Goal: Task Accomplishment & Management: Use online tool/utility

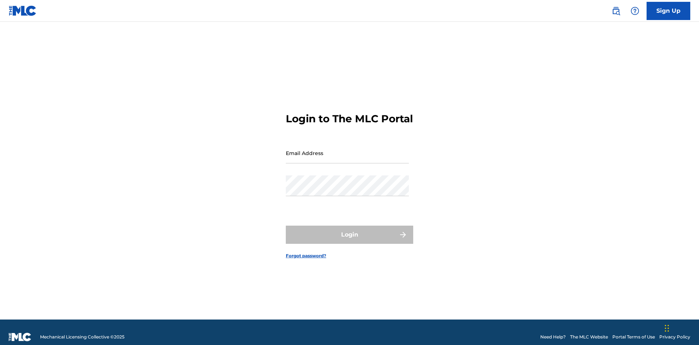
scroll to position [9, 0]
click at [347, 150] on input "Email Address" at bounding box center [347, 153] width 123 height 21
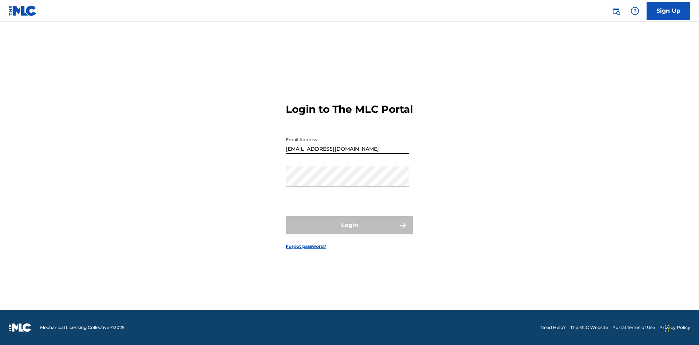
type input "Duke.McTesterson@gmail.com"
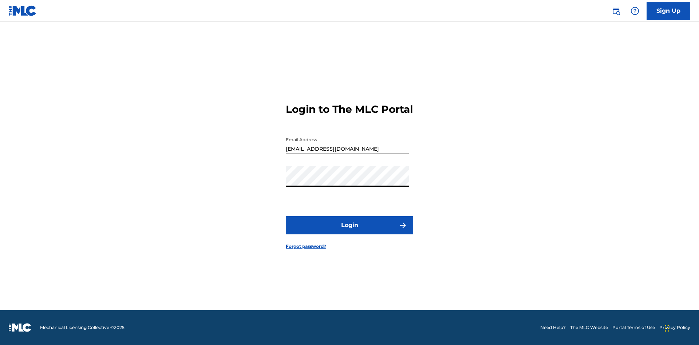
click at [350, 232] on button "Login" at bounding box center [349, 225] width 127 height 18
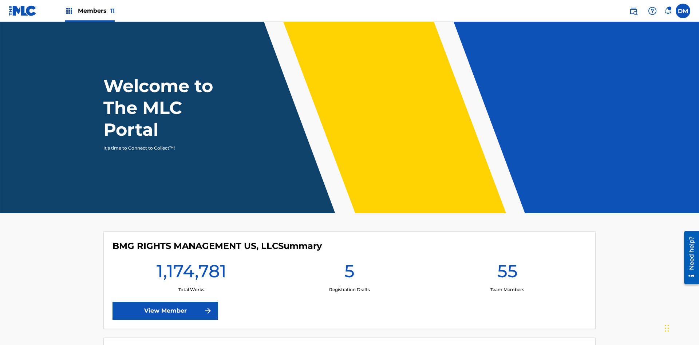
scroll to position [31, 0]
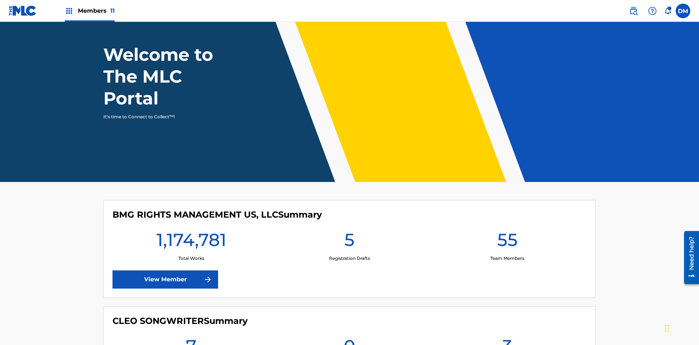
click at [90, 11] on span "Members 11" at bounding box center [96, 11] width 37 height 8
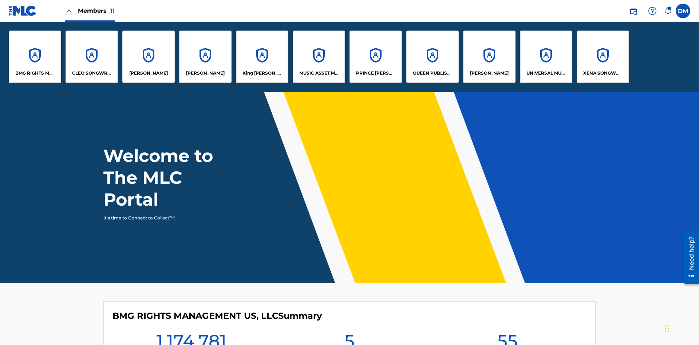
click at [262, 73] on p "King McTesterson" at bounding box center [262, 73] width 40 height 7
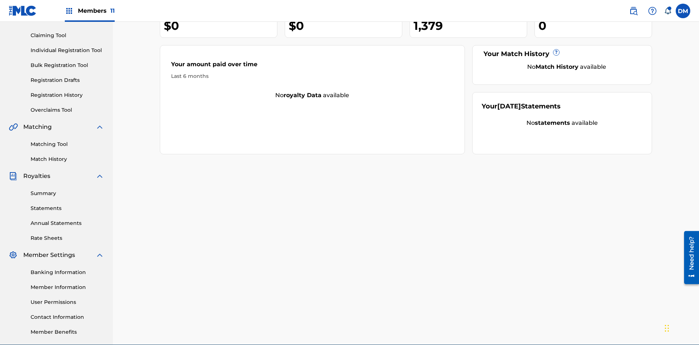
click at [67, 62] on link "Bulk Registration Tool" at bounding box center [68, 66] width 74 height 8
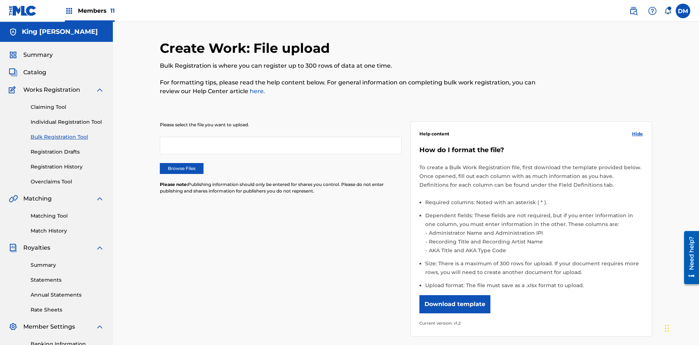
scroll to position [0, 160]
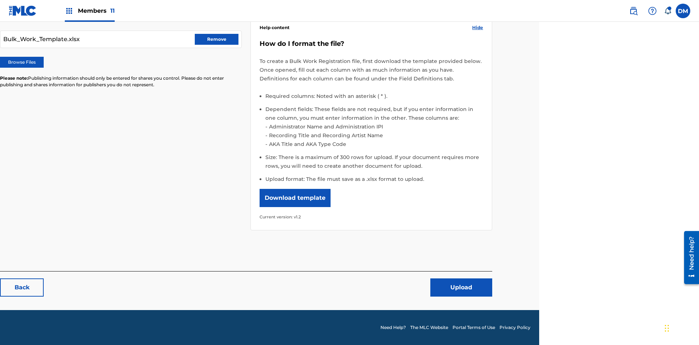
click at [461, 288] on button "Upload" at bounding box center [461, 288] width 62 height 18
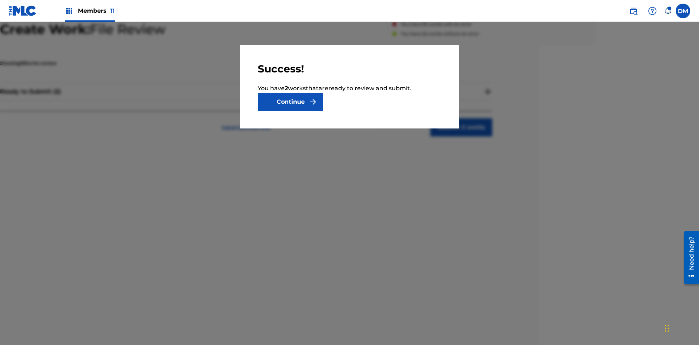
click at [291, 102] on button "Continue" at bounding box center [291, 102] width 66 height 18
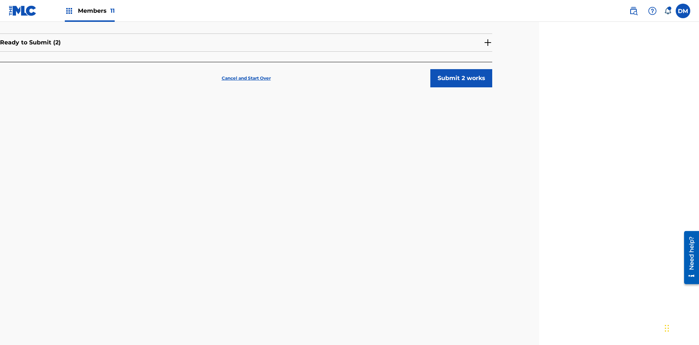
click at [461, 69] on button "Submit 2 works" at bounding box center [461, 78] width 62 height 18
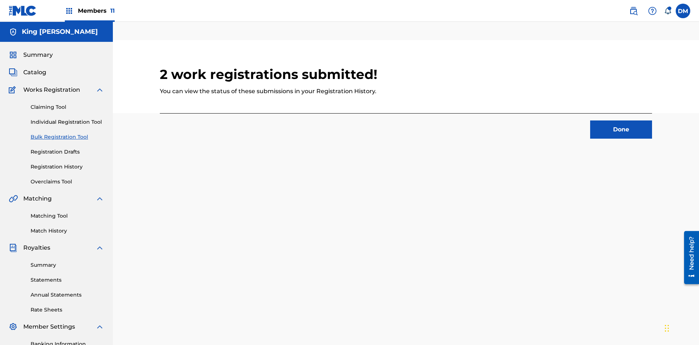
scroll to position [23, 160]
